Goal: Transaction & Acquisition: Purchase product/service

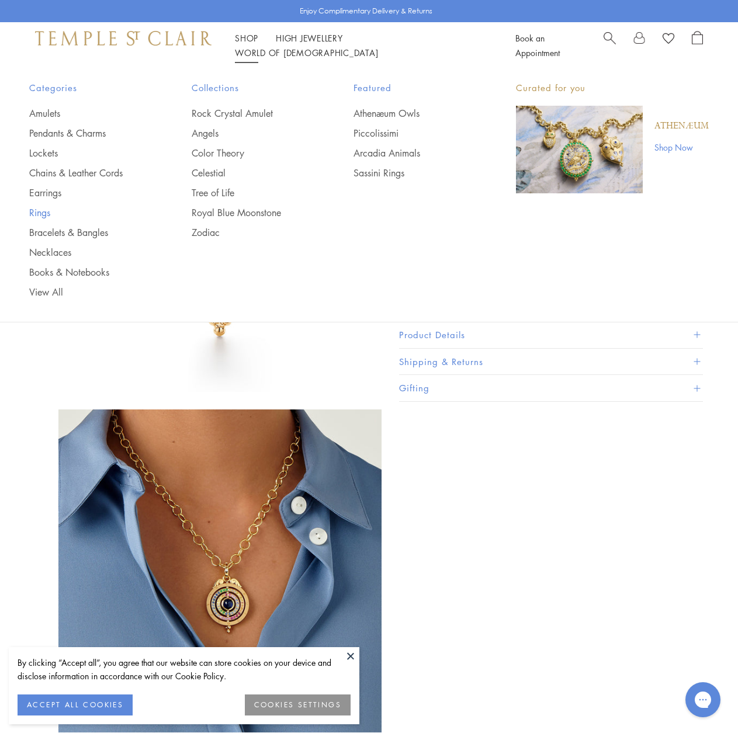
click at [50, 213] on link "Rings" at bounding box center [87, 212] width 116 height 13
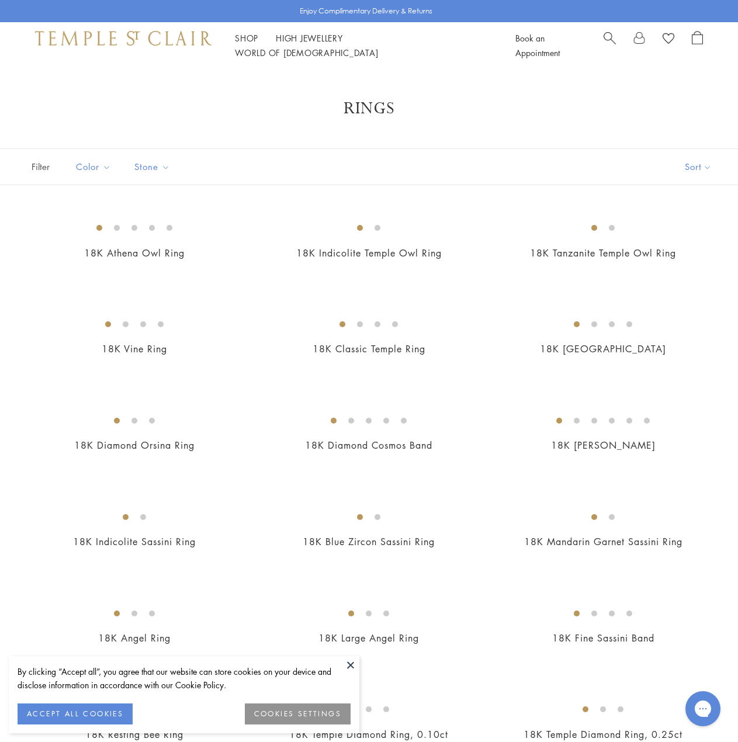
click at [348, 659] on button at bounding box center [351, 665] width 18 height 18
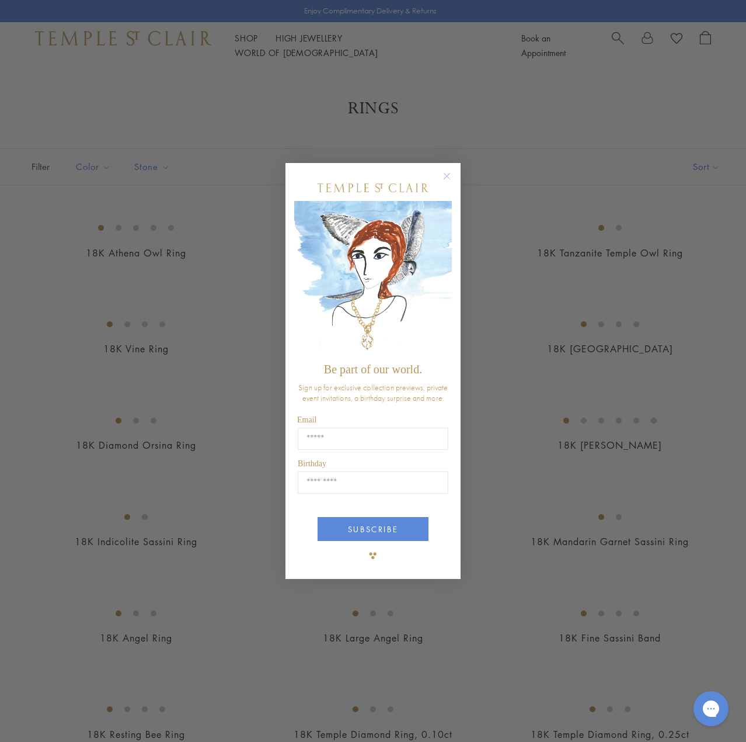
click at [446, 177] on icon "Close dialog" at bounding box center [447, 176] width 6 height 6
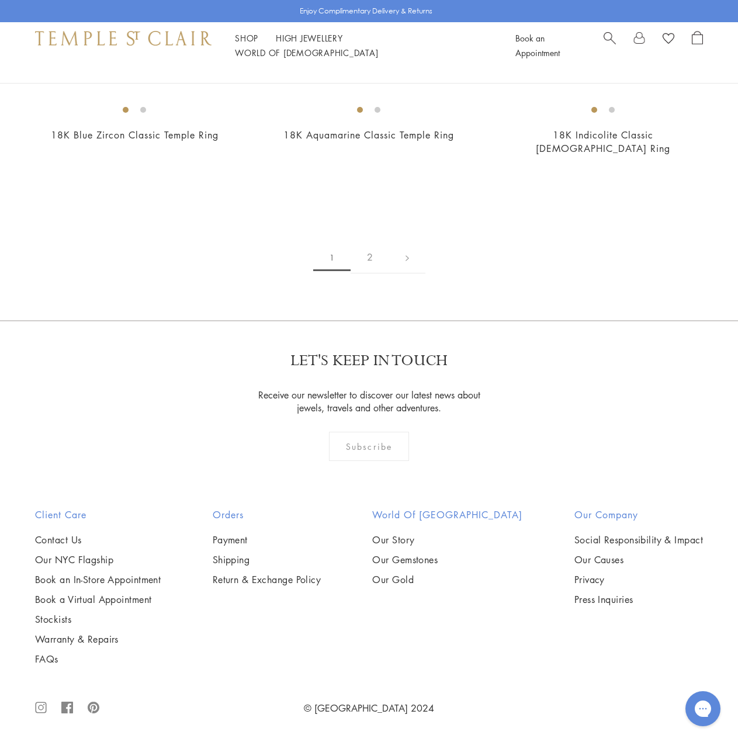
scroll to position [4497, 0]
click at [370, 273] on link "2" at bounding box center [369, 257] width 39 height 32
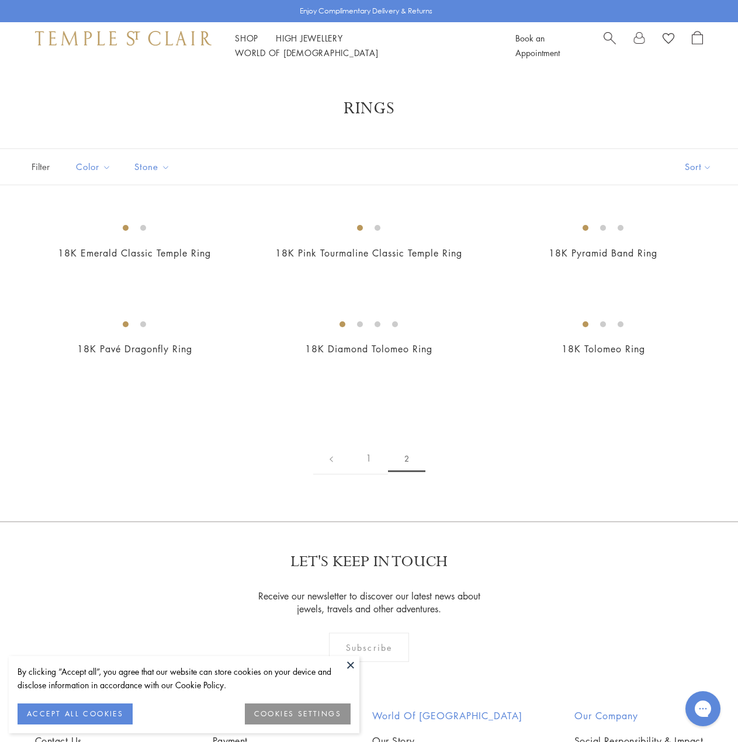
click at [607, 43] on span "Search" at bounding box center [609, 37] width 12 height 12
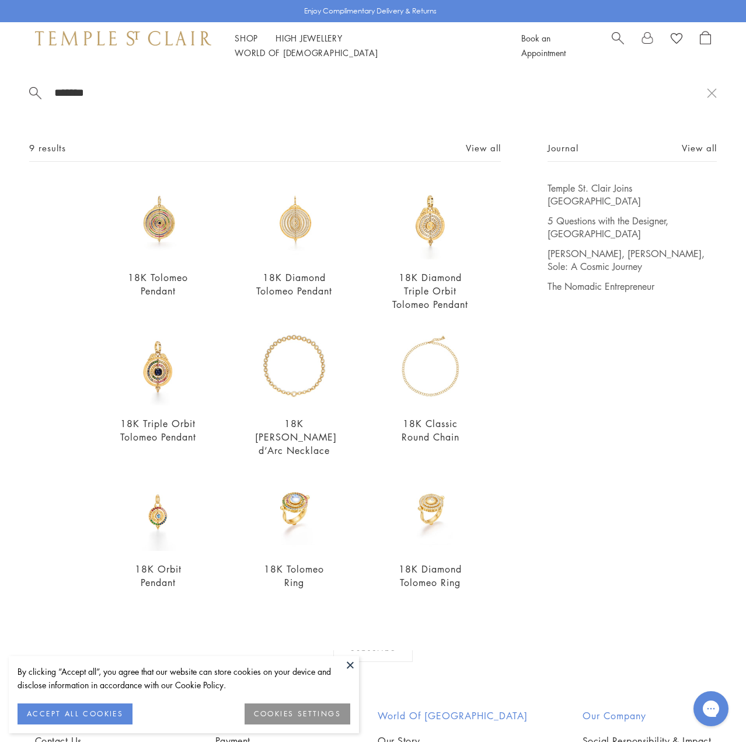
type input "*******"
click at [352, 666] on button at bounding box center [351, 665] width 18 height 18
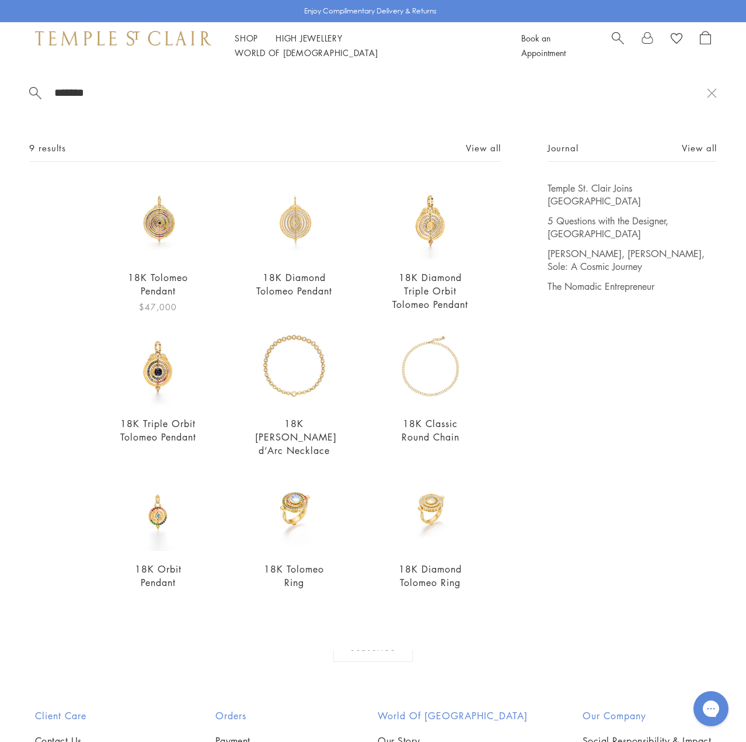
click at [165, 224] on img at bounding box center [158, 221] width 78 height 78
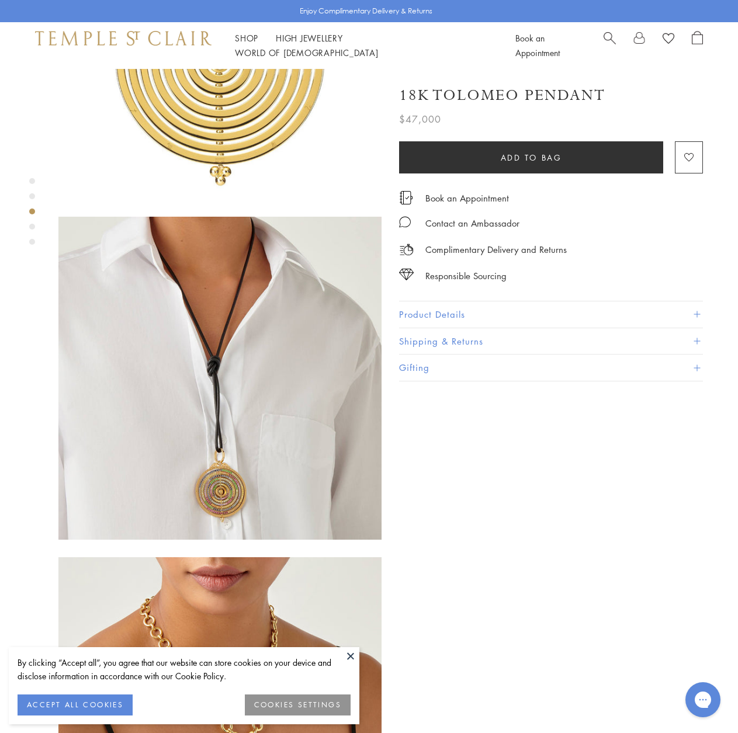
scroll to position [526, 0]
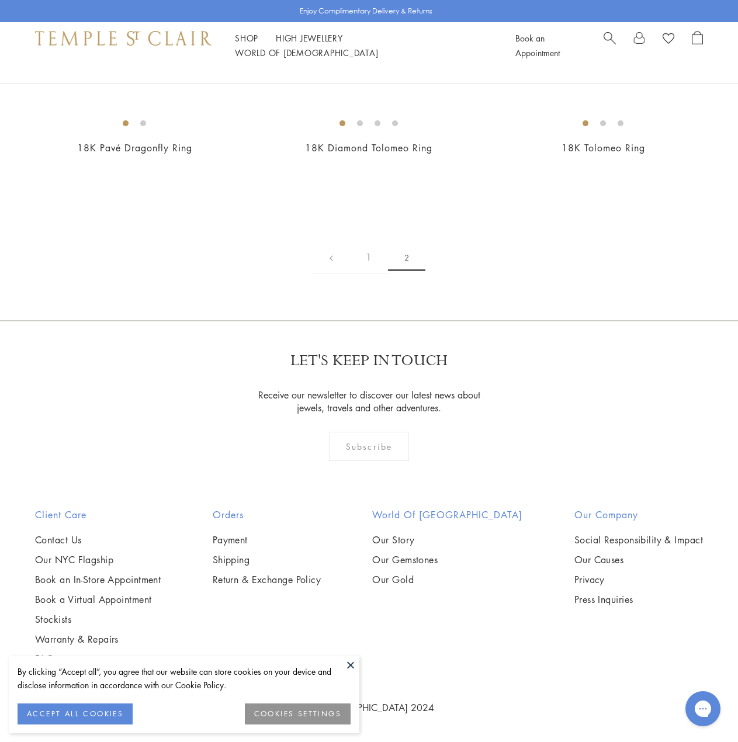
scroll to position [467, 0]
click at [368, 273] on link "1" at bounding box center [368, 257] width 39 height 32
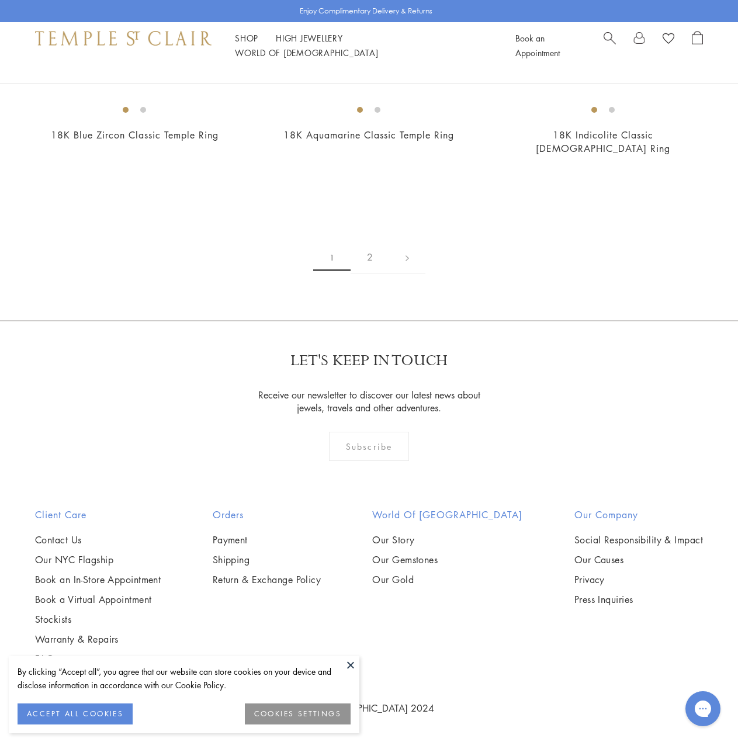
scroll to position [4030, 0]
click at [0, 0] on img at bounding box center [0, 0] width 0 height 0
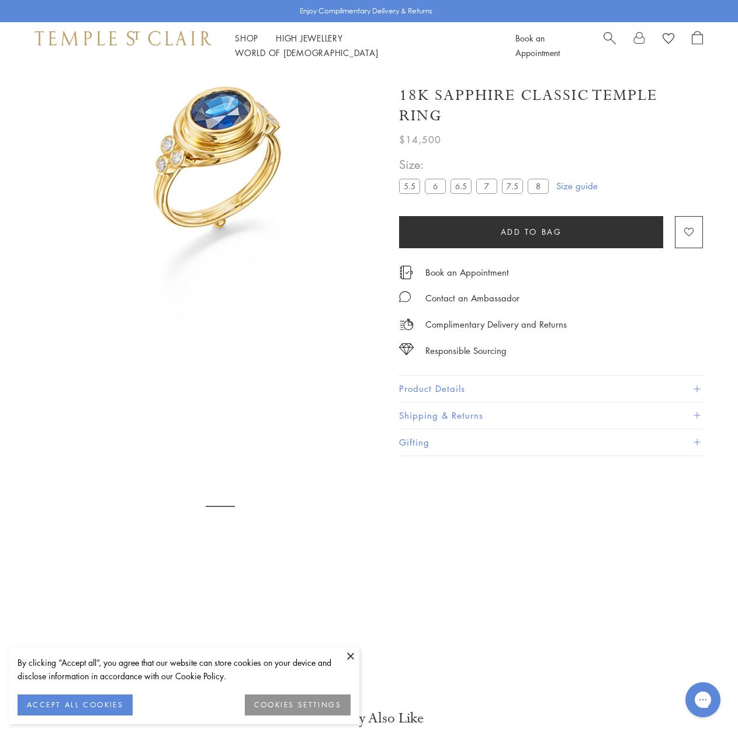
scroll to position [69, 0]
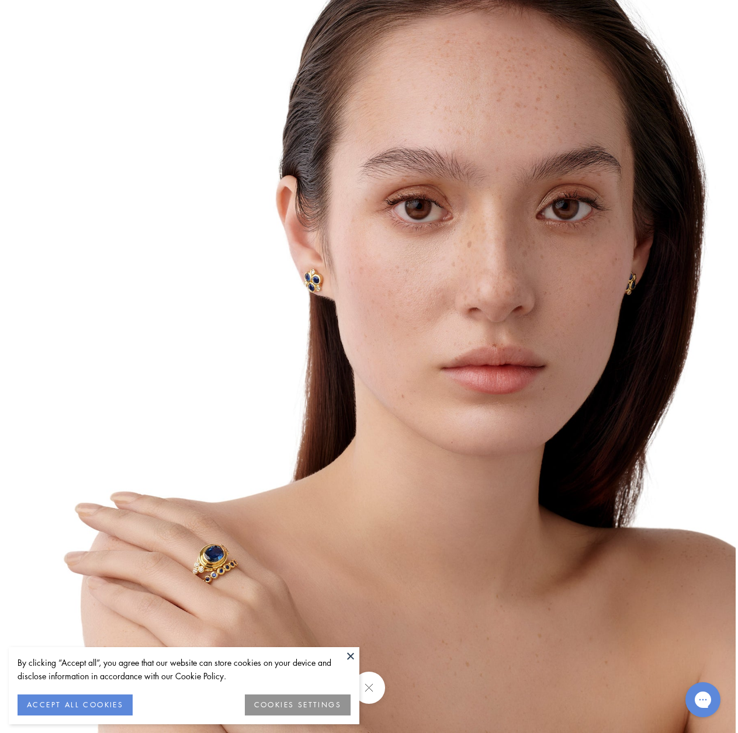
click at [372, 683] on button at bounding box center [369, 688] width 32 height 32
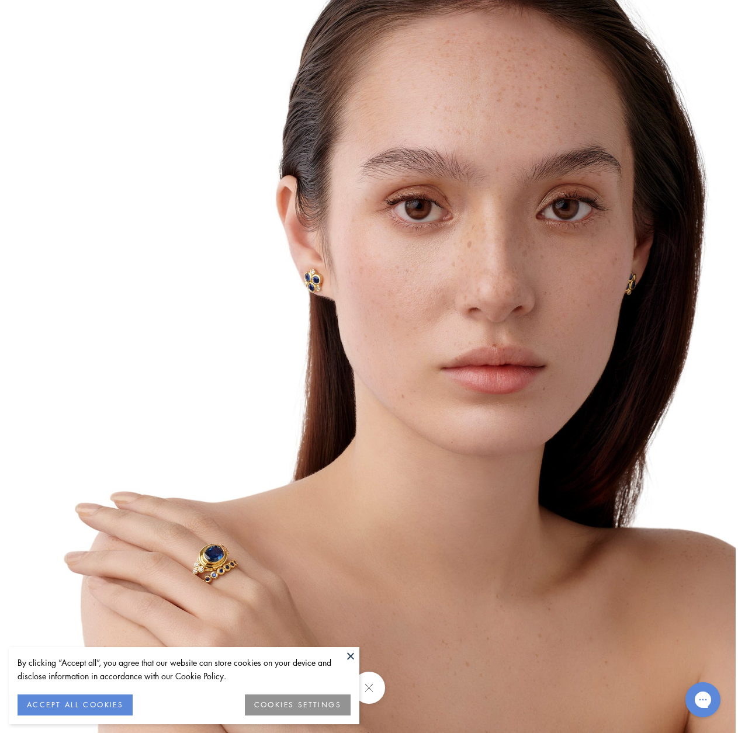
click at [353, 661] on button at bounding box center [351, 656] width 18 height 18
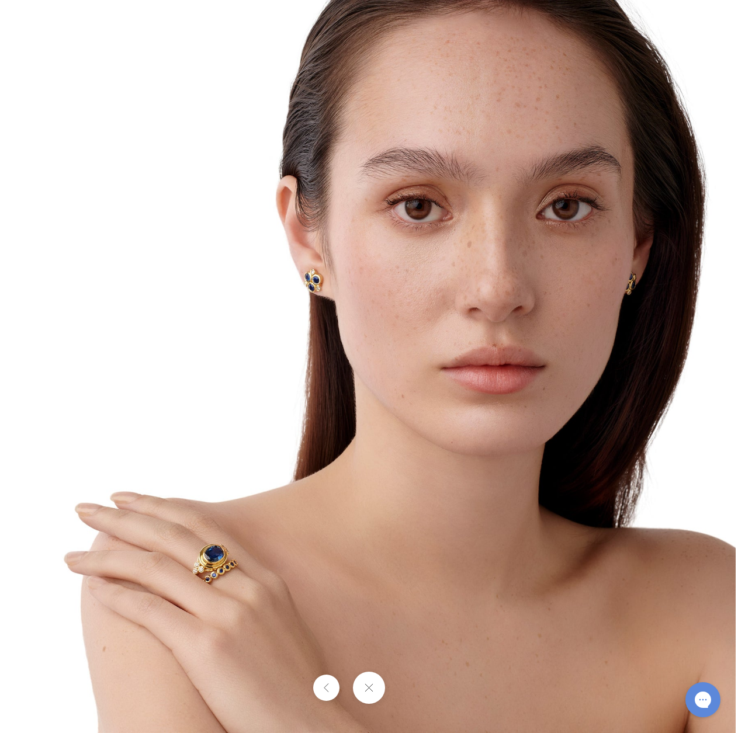
drag, startPoint x: 370, startPoint y: 687, endPoint x: 370, endPoint y: 662, distance: 25.1
click at [370, 687] on button at bounding box center [369, 688] width 32 height 32
